Goal: Communication & Community: Answer question/provide support

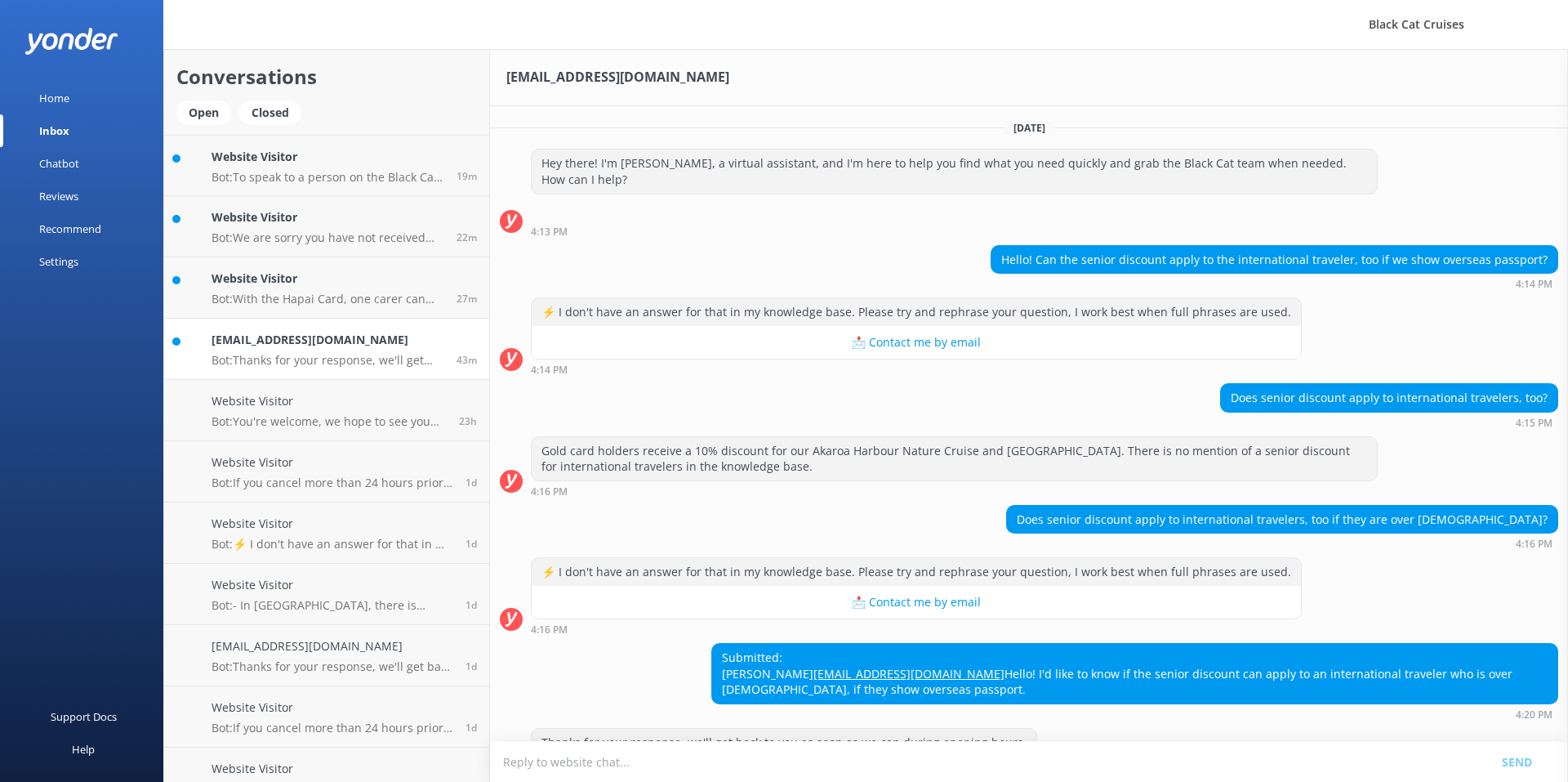
scroll to position [40, 0]
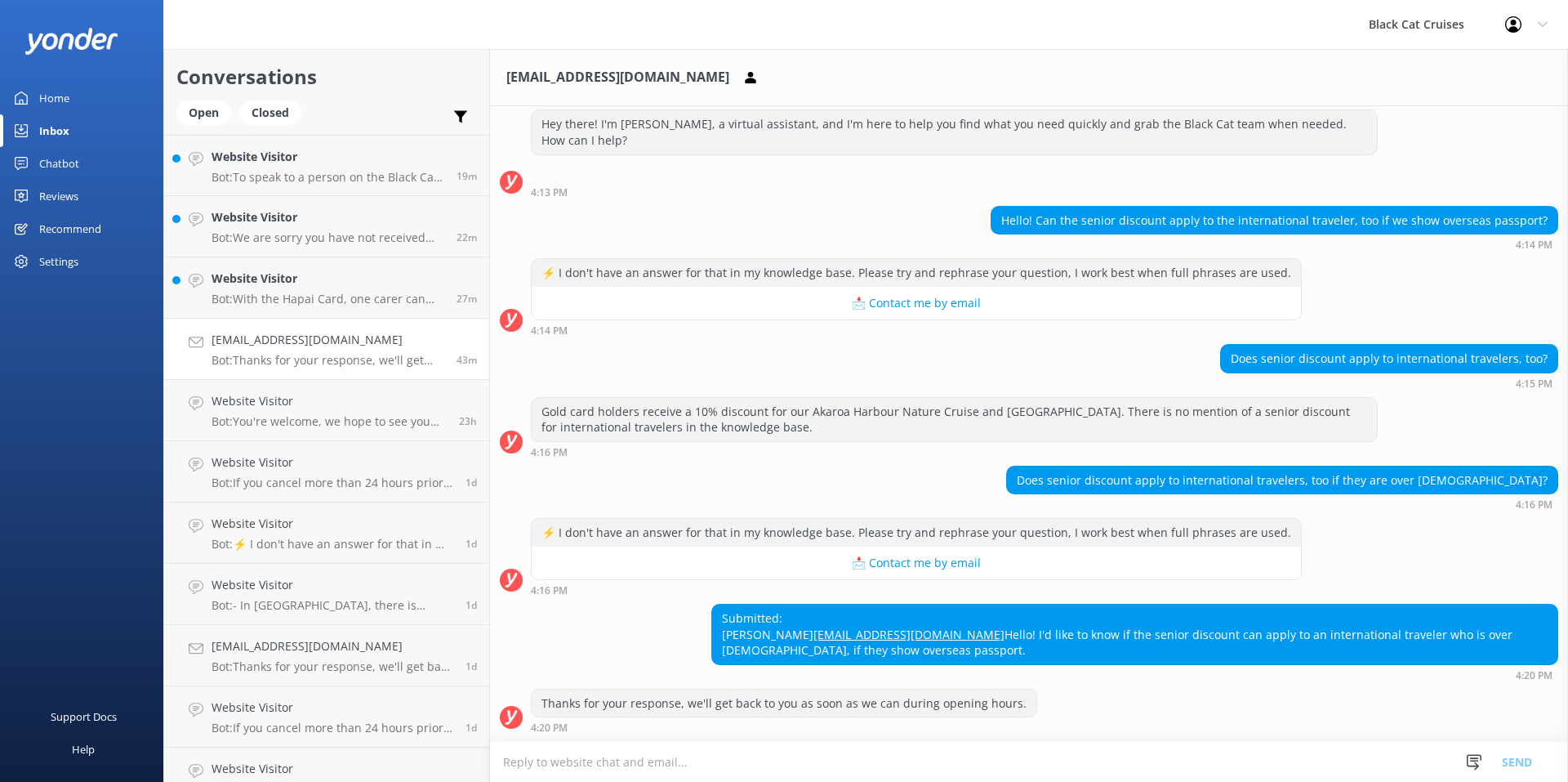
click at [522, 763] on textarea at bounding box center [1029, 762] width 1078 height 40
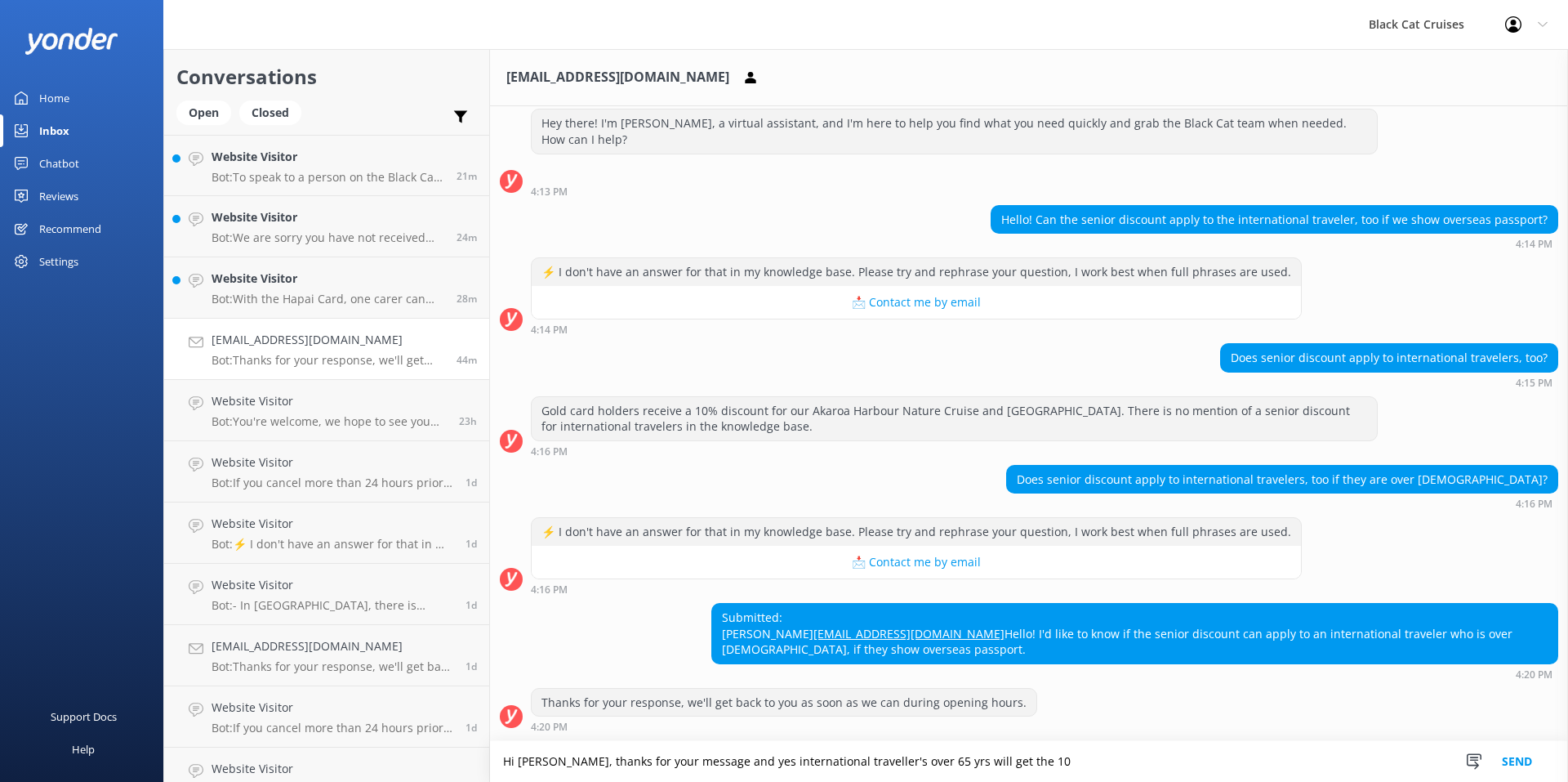
drag, startPoint x: 1006, startPoint y: 760, endPoint x: 1015, endPoint y: 758, distance: 9.2
click at [1007, 760] on textarea "Hi [PERSON_NAME], thanks for your message and yes international traveller's ove…" at bounding box center [1029, 762] width 1078 height 41
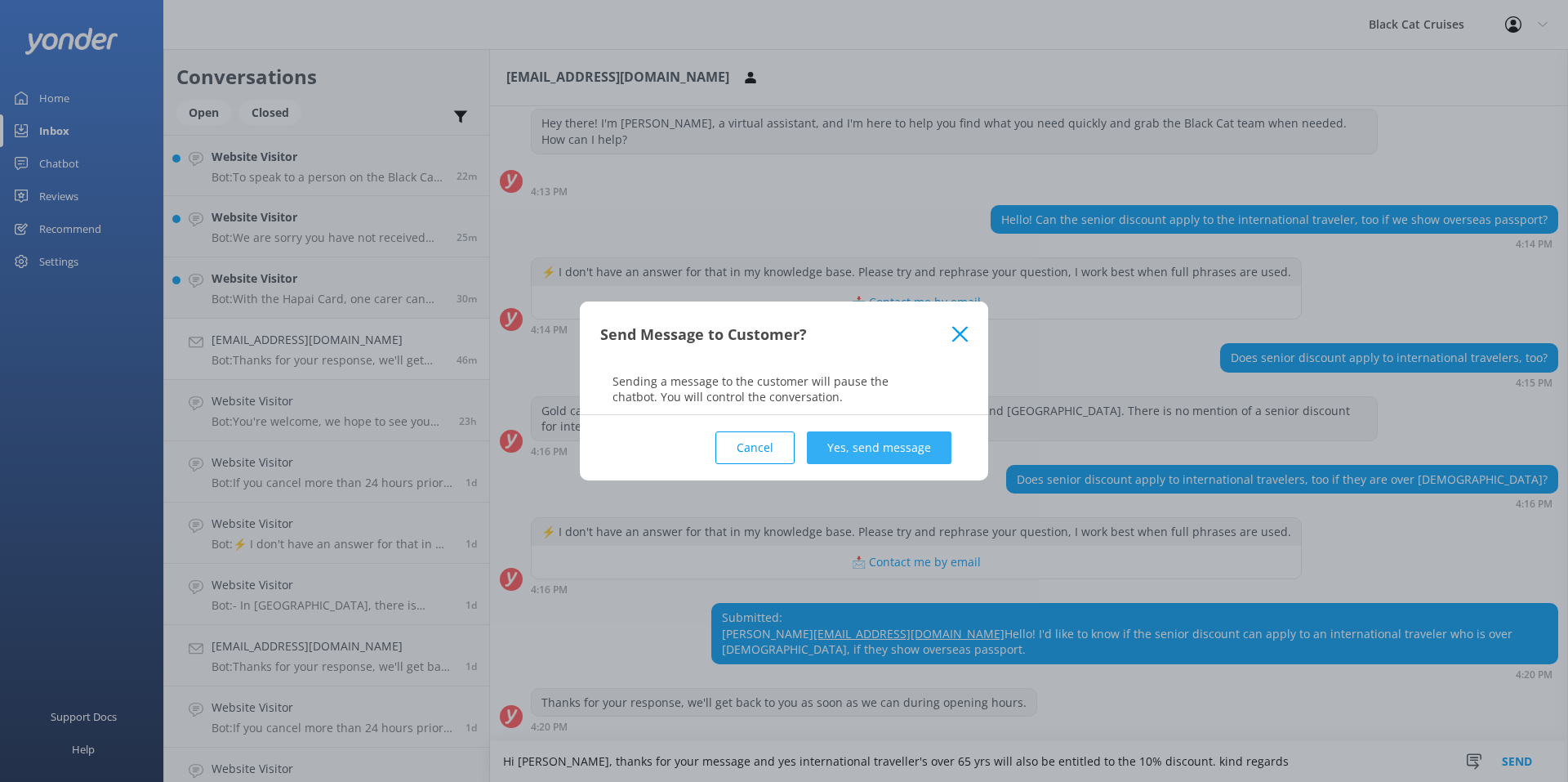
type textarea "Hi [PERSON_NAME], thanks for your message and yes international traveller's ove…"
click at [880, 447] on button "Yes, send message" at bounding box center [879, 448] width 145 height 33
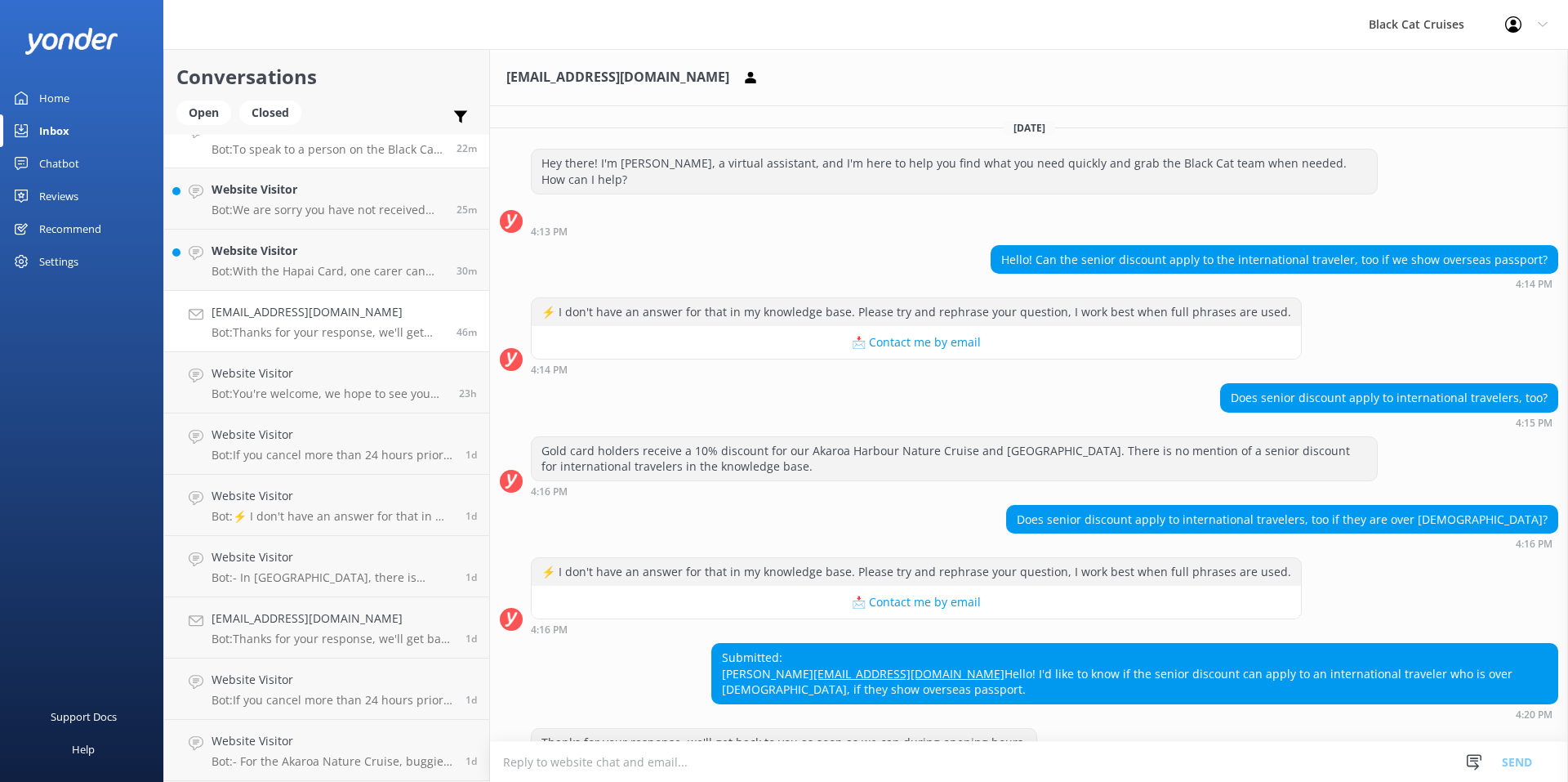
scroll to position [0, 0]
